Goal: Task Accomplishment & Management: Manage account settings

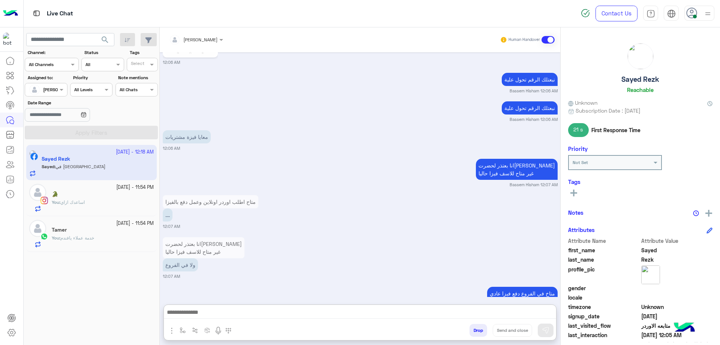
scroll to position [2154, 0]
click at [477, 330] on button "Drop" at bounding box center [479, 330] width 18 height 13
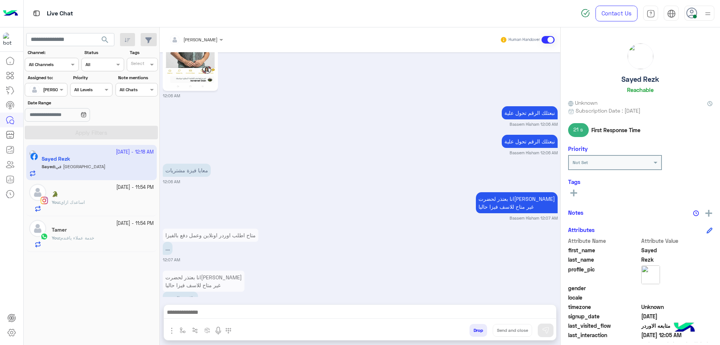
scroll to position [2140, 0]
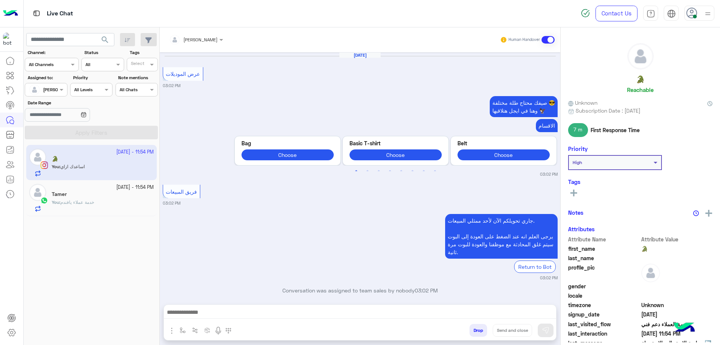
scroll to position [711, 0]
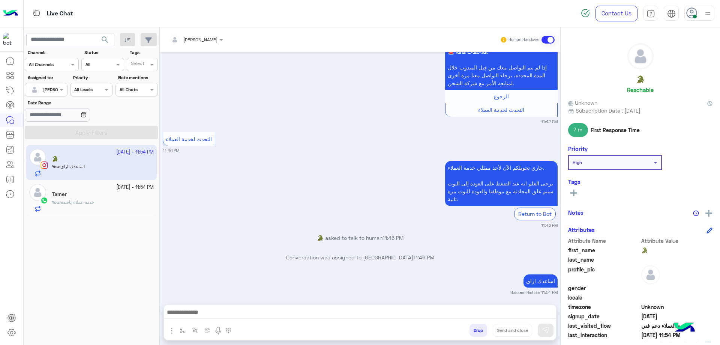
click at [476, 335] on button "Drop" at bounding box center [479, 330] width 18 height 13
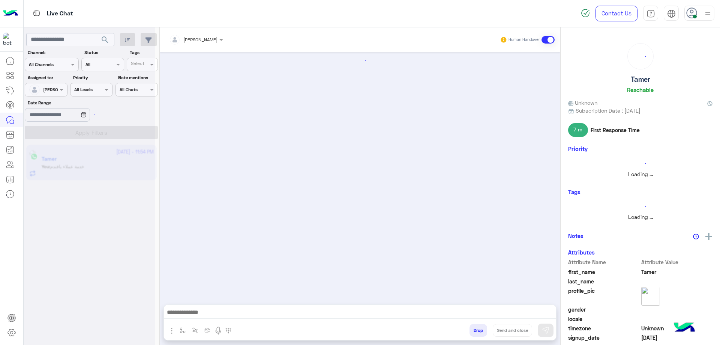
click at [476, 334] on button "Drop" at bounding box center [479, 330] width 18 height 13
click at [478, 332] on button "Drop" at bounding box center [479, 330] width 18 height 13
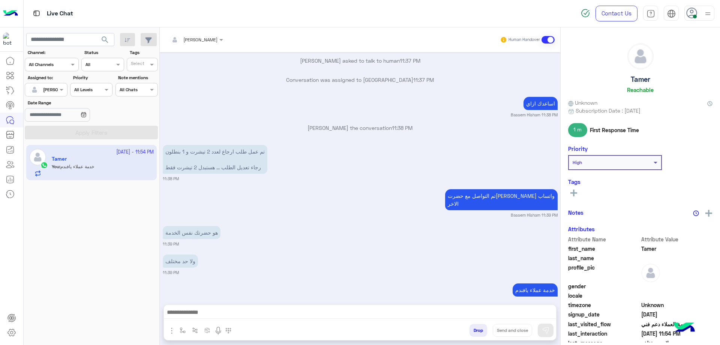
scroll to position [597, 0]
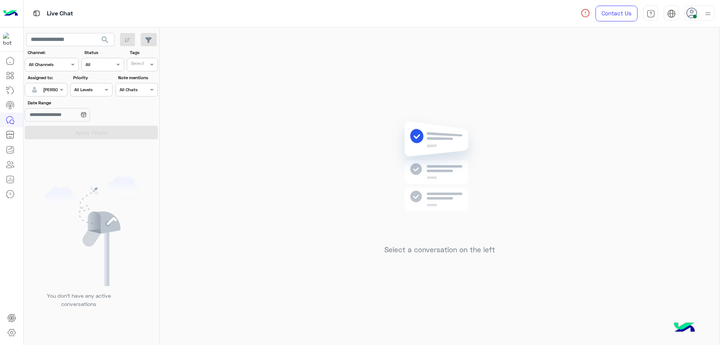
click at [691, 17] on icon at bounding box center [691, 13] width 11 height 11
click at [668, 107] on label "Offline" at bounding box center [668, 107] width 82 height 14
click at [642, 164] on link "Sign Out" at bounding box center [647, 165] width 21 height 6
